Goal: Transaction & Acquisition: Obtain resource

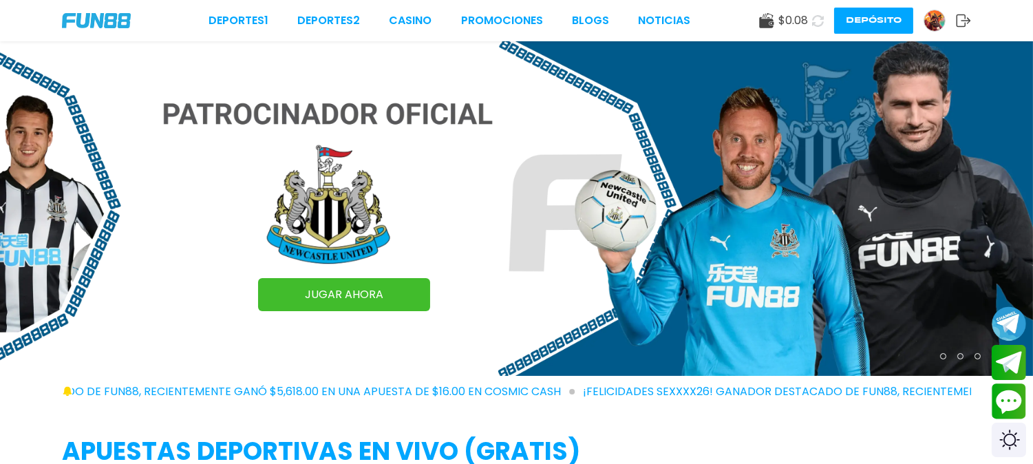
click at [871, 14] on button "Depósito" at bounding box center [873, 21] width 79 height 26
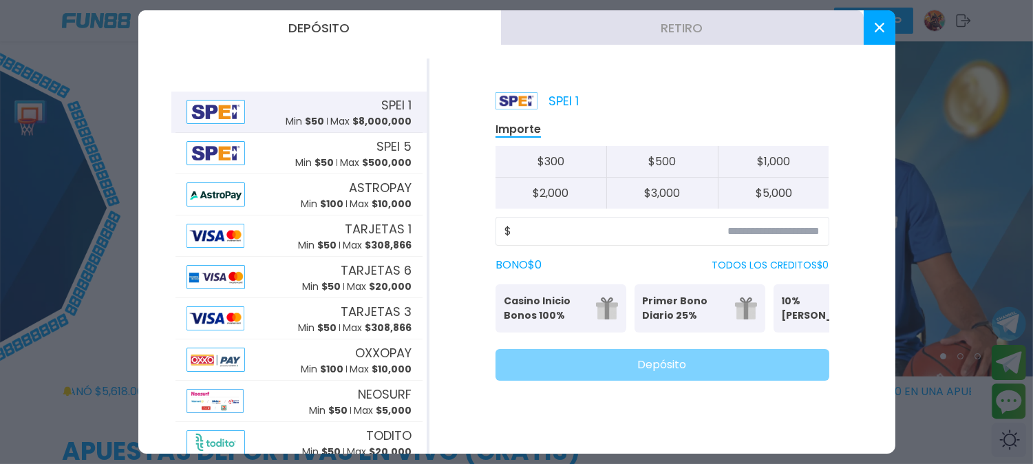
click at [314, 28] on button "Depósito" at bounding box center [319, 27] width 363 height 34
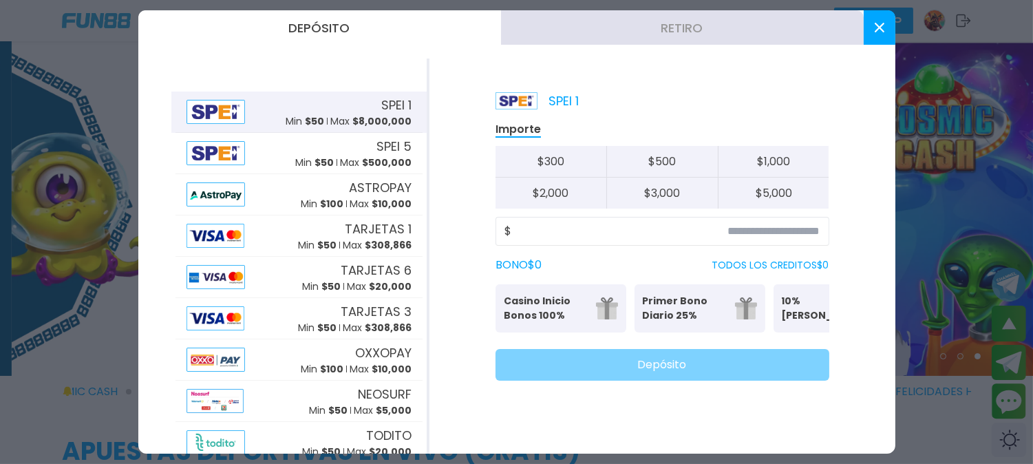
click at [673, 33] on button "Retiro" at bounding box center [682, 27] width 363 height 34
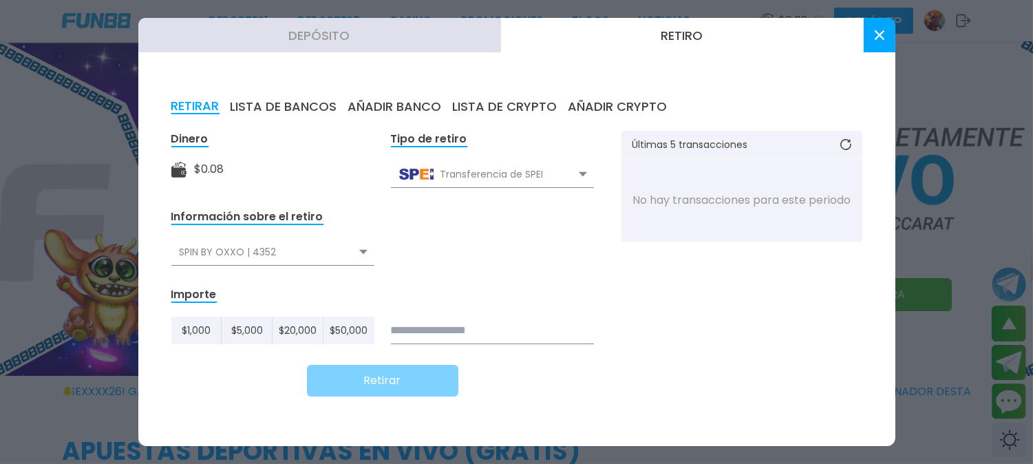
click at [593, 173] on div "Transferencia de SPEI" at bounding box center [492, 174] width 203 height 26
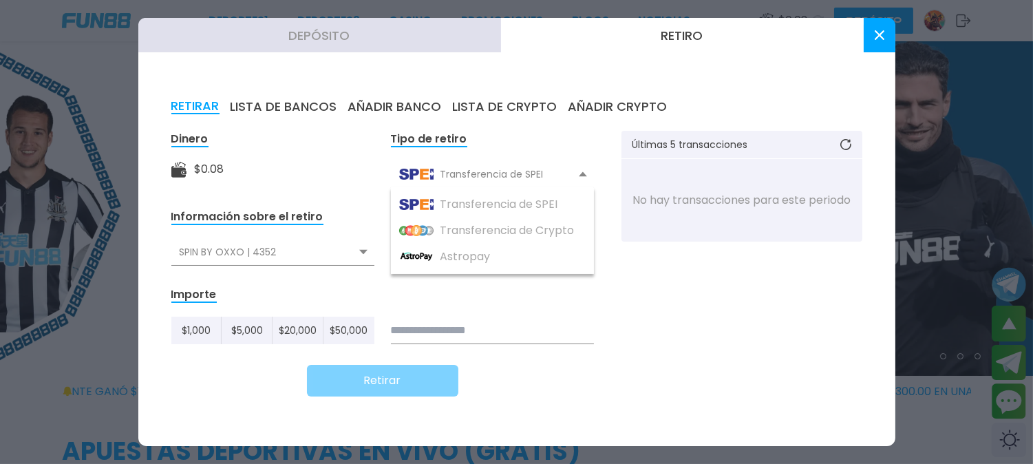
click at [716, 244] on div "Dinero $ 0.08 Tipo de retiro Transferencia de SPEI Transferencia de SPEI Transf…" at bounding box center [516, 272] width 691 height 282
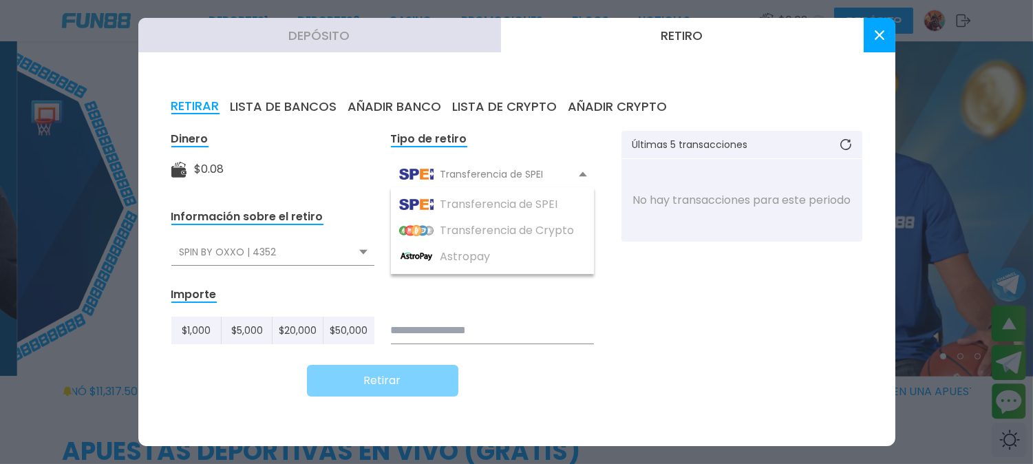
click at [691, 296] on div "Dinero $ 0.08 Tipo de retiro Transferencia de SPEI Transferencia de SPEI Transf…" at bounding box center [516, 272] width 691 height 282
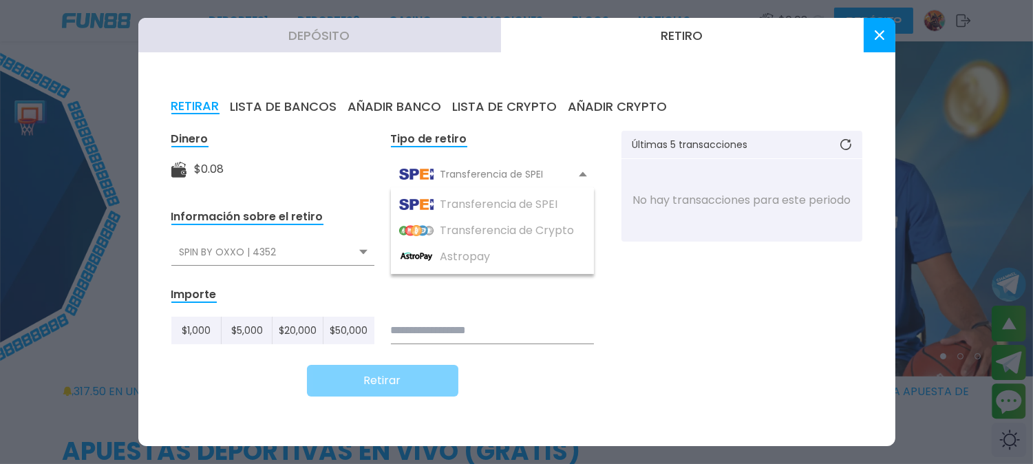
click at [594, 173] on div "Transferencia de SPEI" at bounding box center [492, 174] width 203 height 26
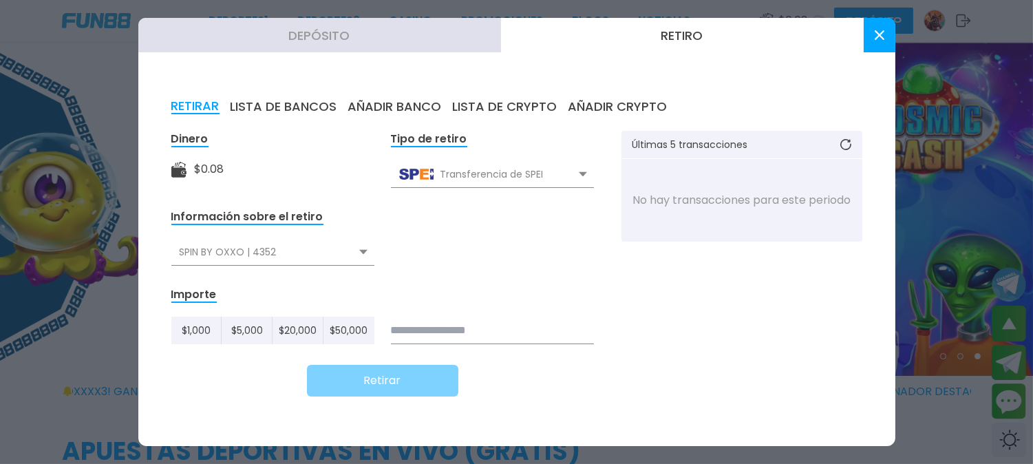
click at [382, 250] on form "Dinero $ 0.08 Tipo de retiro Transferencia de SPEI Transferencia de SPEI Transf…" at bounding box center [382, 264] width 423 height 266
click at [368, 250] on icon at bounding box center [363, 252] width 8 height 6
click at [500, 246] on form "Dinero $ 0.08 Tipo de retiro Transferencia de SPEI Transferencia de SPEI Transf…" at bounding box center [382, 264] width 423 height 266
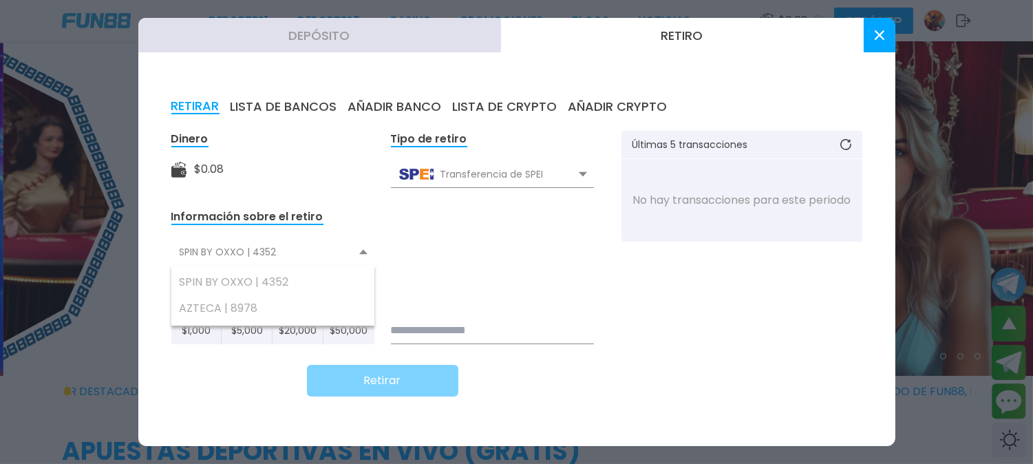
click at [655, 236] on div "No hay transacciones para este periodo" at bounding box center [742, 200] width 219 height 83
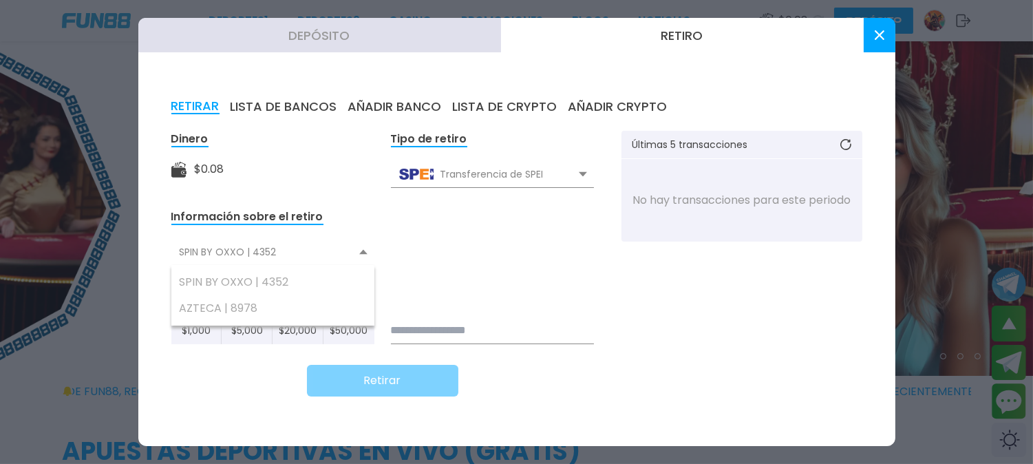
click at [363, 114] on button "AÑADIR BANCO" at bounding box center [395, 106] width 94 height 15
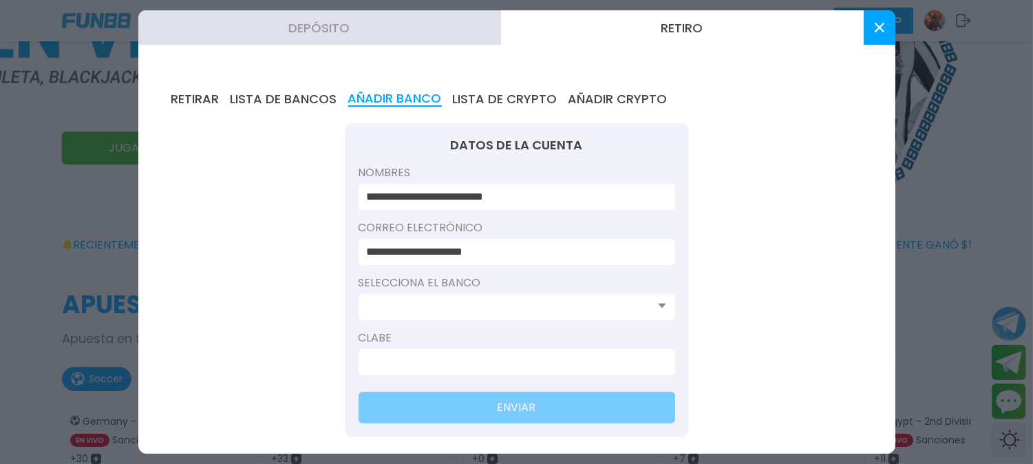
scroll to position [153, 0]
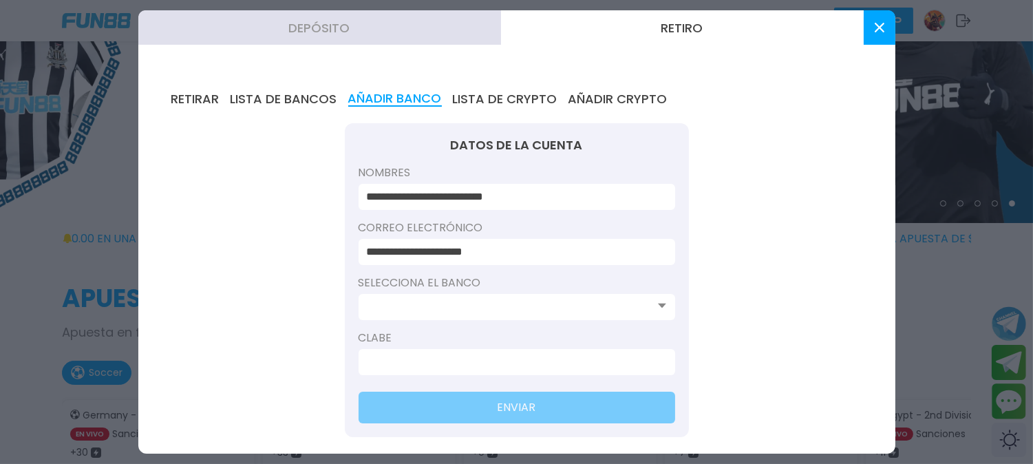
click at [659, 299] on input at bounding box center [513, 307] width 292 height 17
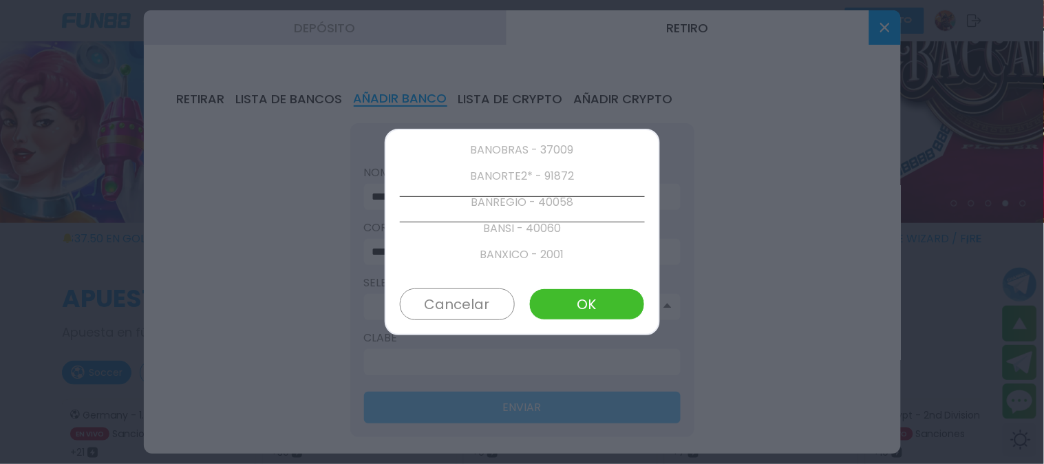
scroll to position [785, 0]
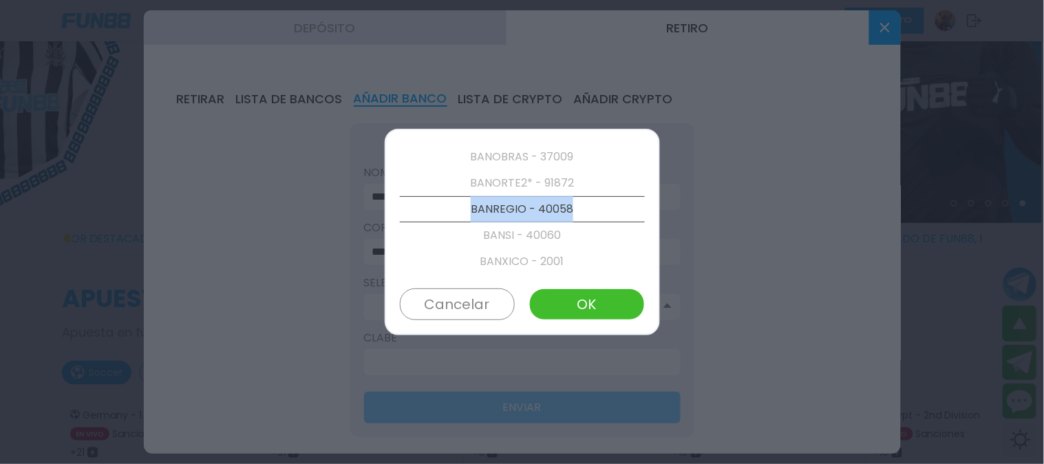
click at [585, 195] on div "STP - 90646 BBVA BANCOMER - 40012 AZTECA - 40127 BANORTE/IXE - 40072 ABC CAPITA…" at bounding box center [522, 209] width 245 height 131
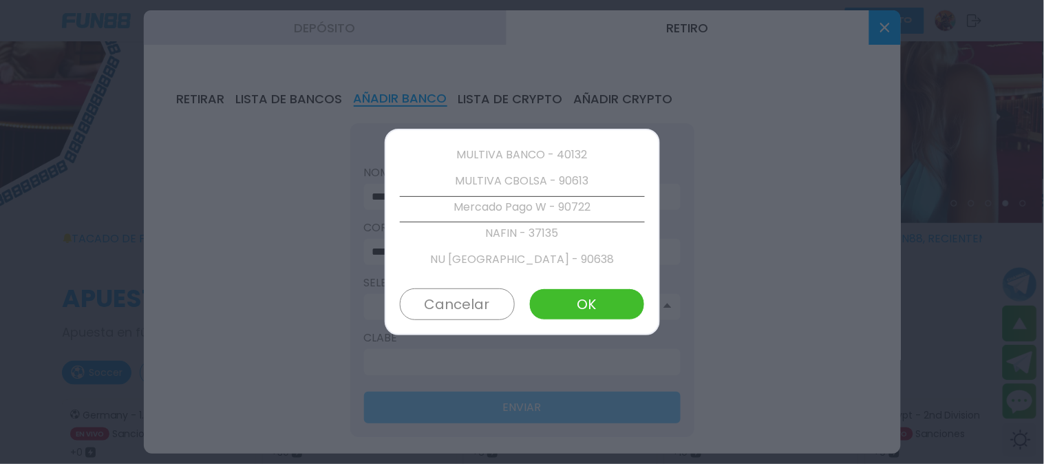
scroll to position [2354, 0]
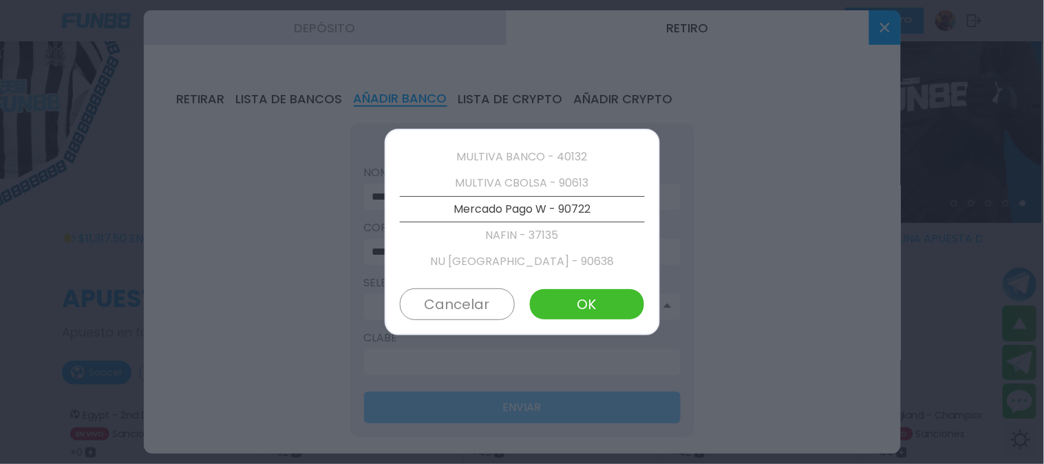
click at [457, 292] on button "Cancelar" at bounding box center [457, 304] width 115 height 32
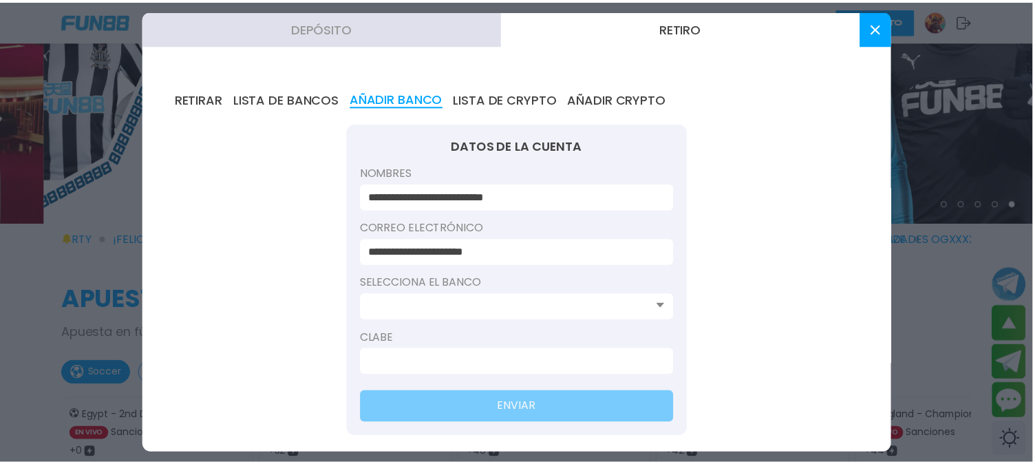
scroll to position [153, 0]
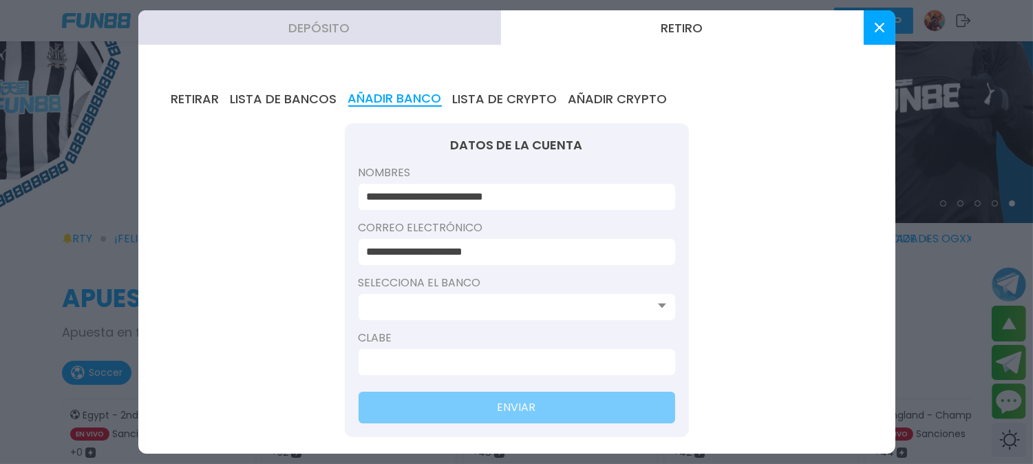
click at [871, 39] on button at bounding box center [880, 27] width 32 height 34
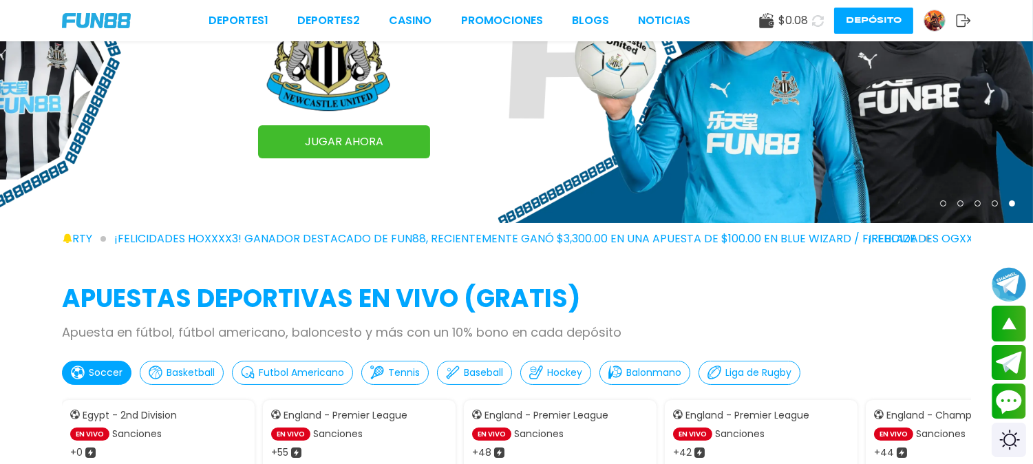
click at [902, 98] on img at bounding box center [516, 55] width 1033 height 335
click at [494, 23] on link "Promociones" at bounding box center [502, 20] width 82 height 17
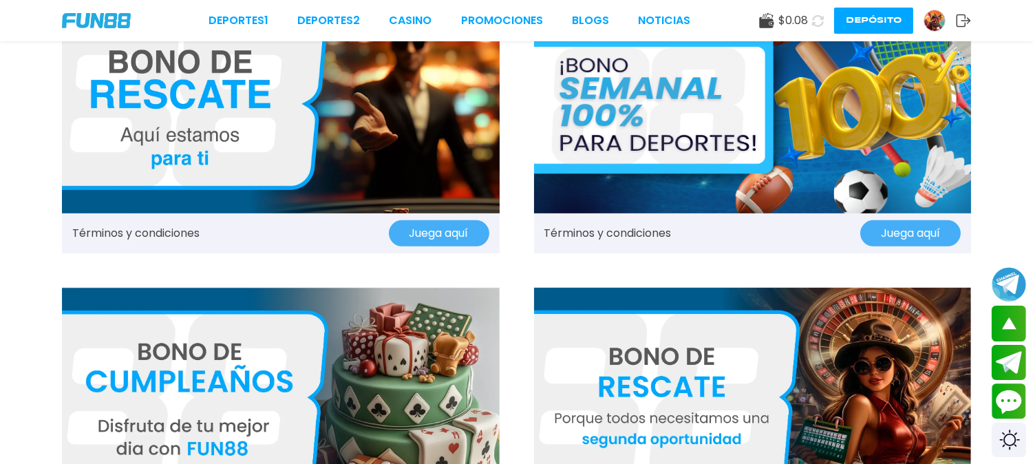
scroll to position [1377, 0]
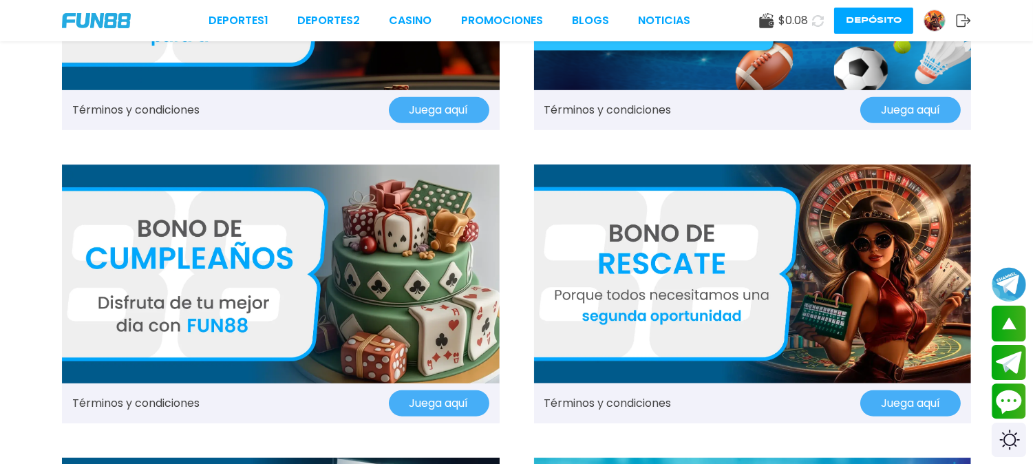
click at [617, 395] on link "Términos y condiciones" at bounding box center [608, 403] width 127 height 17
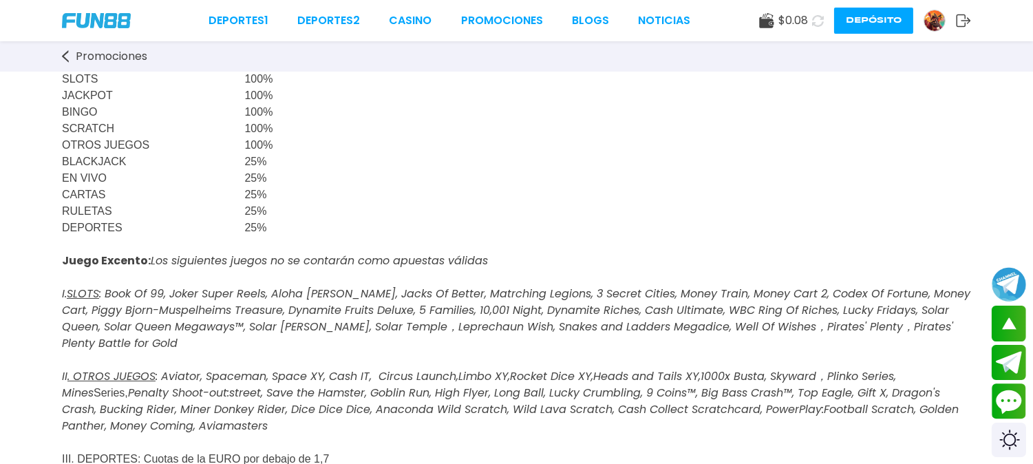
scroll to position [153, 0]
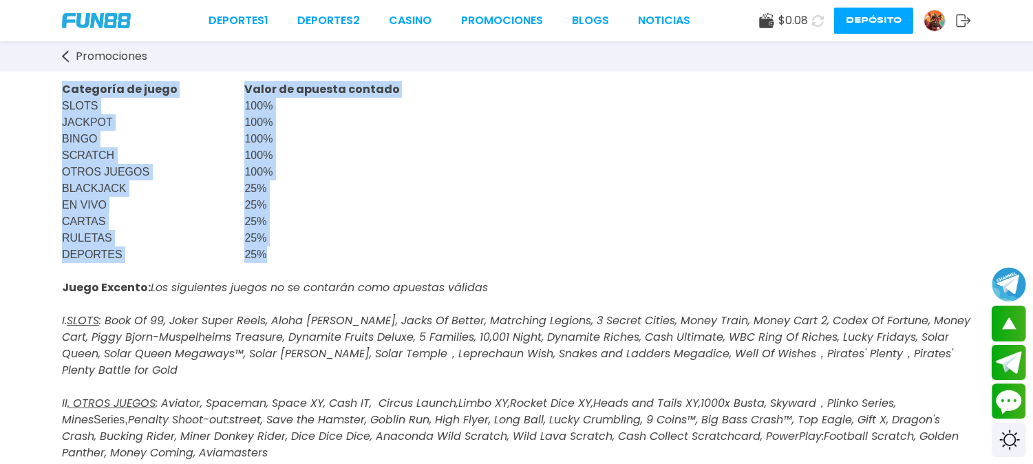
drag, startPoint x: 55, startPoint y: 123, endPoint x: 314, endPoint y: 277, distance: 301.6
